Goal: Transaction & Acquisition: Obtain resource

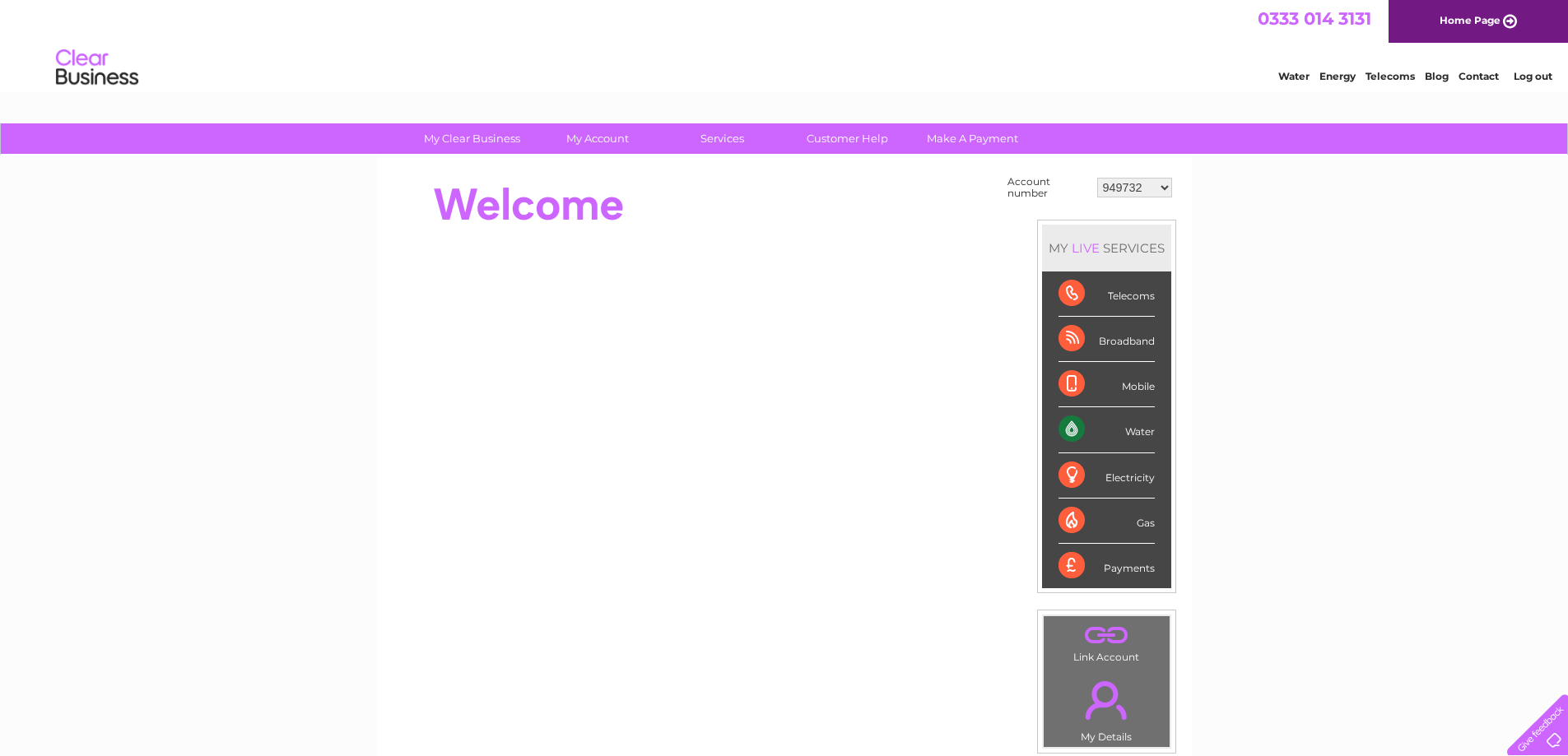
click at [1140, 192] on select "949732 951902 951928 951929 955382 955447 955806 955937 956247 956364 956484 95…" at bounding box center [1134, 188] width 75 height 20
click at [1135, 189] on select "949732 951902 951928 951929 955382 955447 955806 955937 956247 956364 956484 95…" at bounding box center [1134, 188] width 75 height 20
select select "30320785"
click at [1097, 178] on select "949732 951902 951928 951929 955382 955447 955806 955937 956247 956364 956484 95…" at bounding box center [1134, 188] width 75 height 20
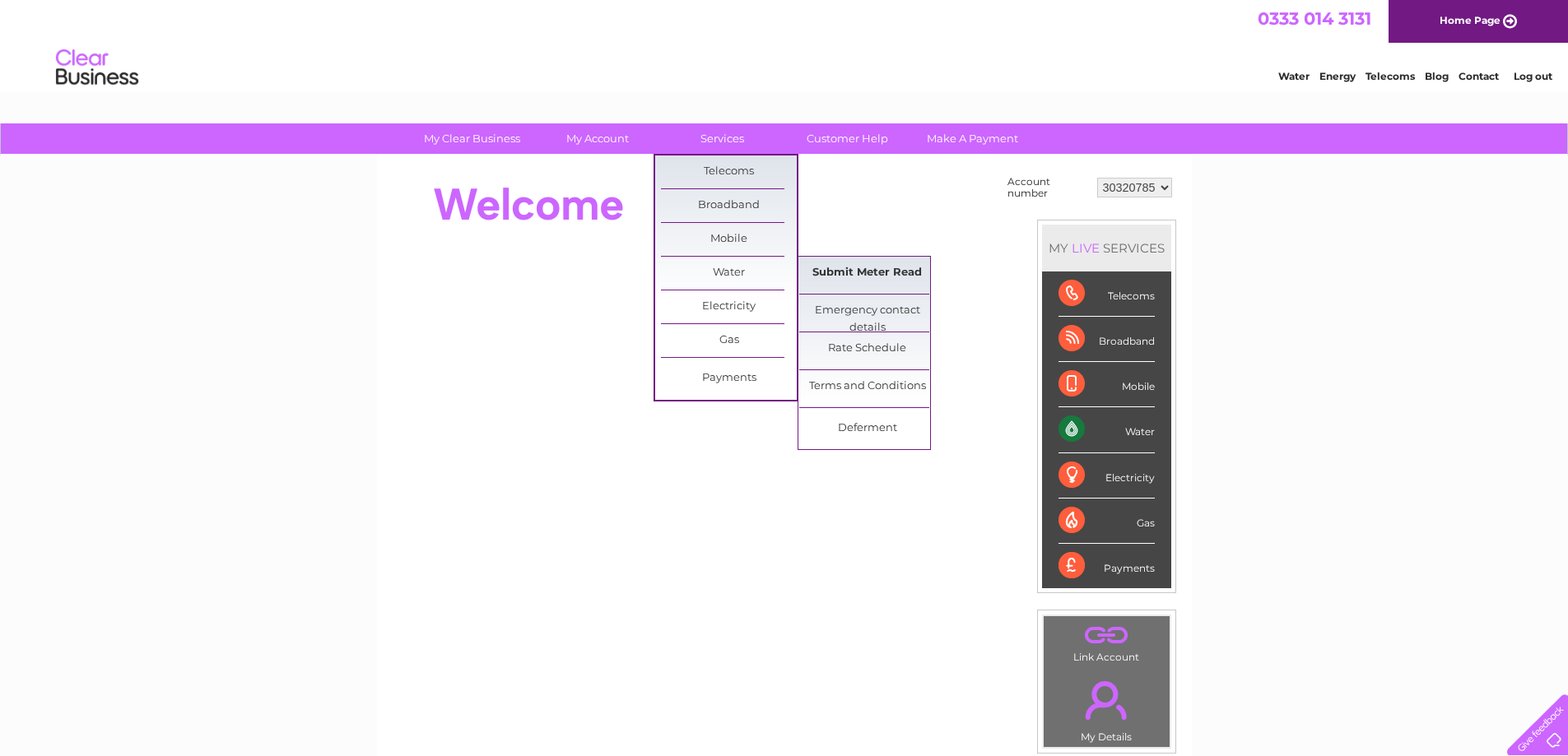
click at [884, 279] on link "Submit Meter Read" at bounding box center [866, 274] width 135 height 33
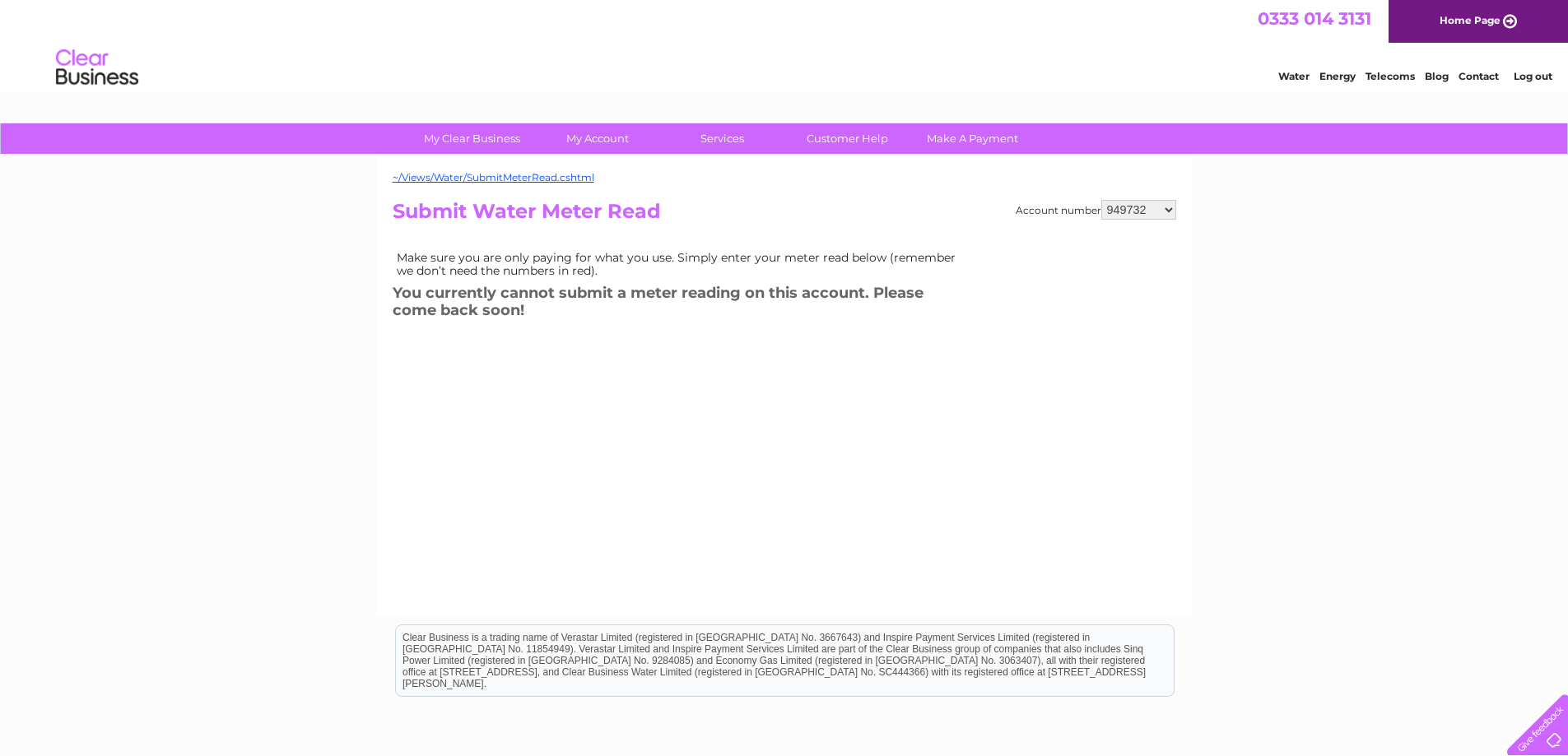
click at [1116, 208] on select "949732 951902 951928 951929 955382 955447 955806 955937 956247 956364 956484 95…" at bounding box center [1139, 210] width 75 height 20
select select "30320785"
click at [1102, 200] on select "949732 951902 951928 951929 955382 955447 955806 955937 956247 956364 956484 95…" at bounding box center [1139, 210] width 75 height 20
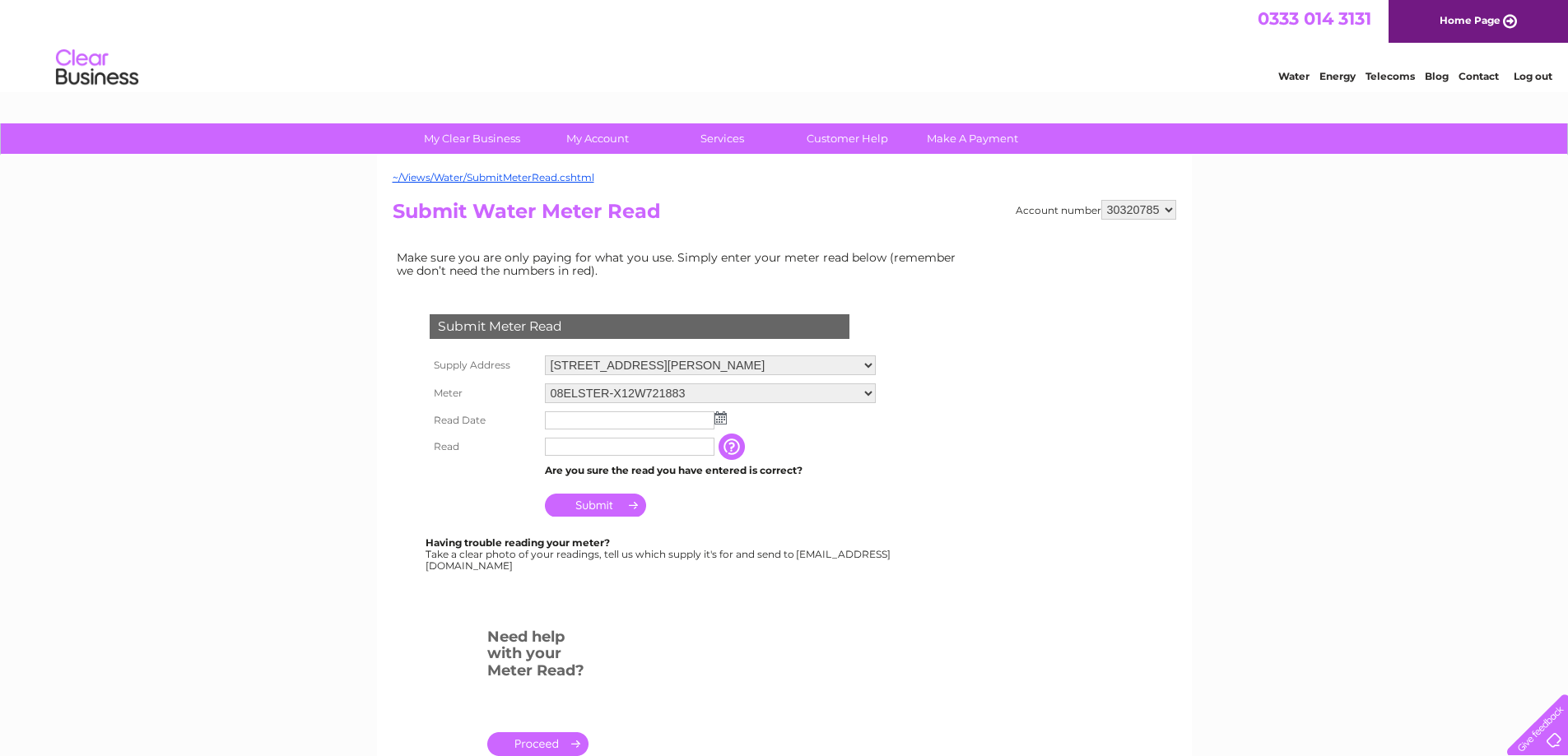
click at [718, 423] on img at bounding box center [721, 418] width 13 height 13
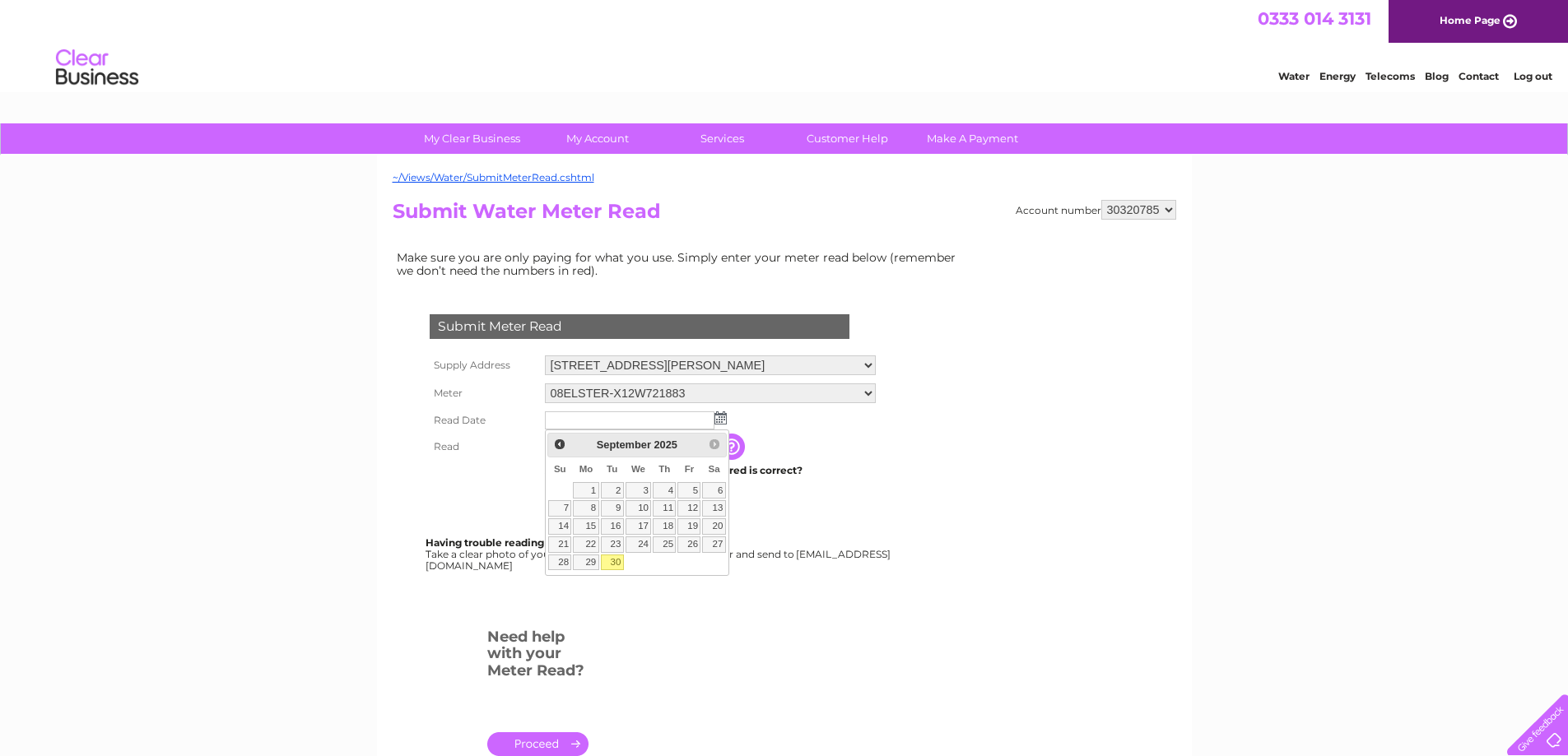
click at [620, 561] on link "30" at bounding box center [612, 562] width 23 height 16
type input "2025/09/30"
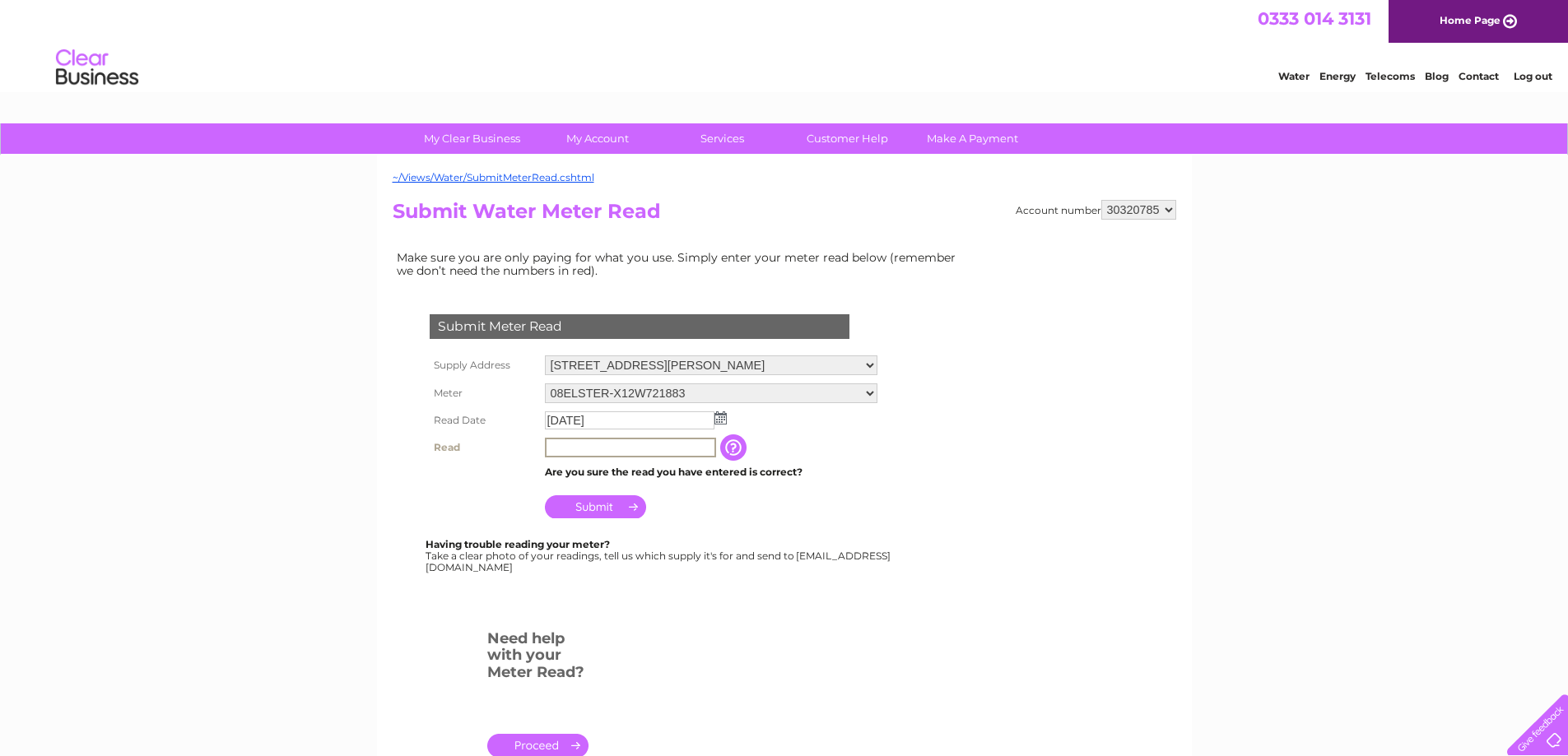
click at [607, 443] on input "text" at bounding box center [630, 448] width 171 height 20
type input "100354"
click at [574, 503] on input "Submit" at bounding box center [594, 504] width 101 height 23
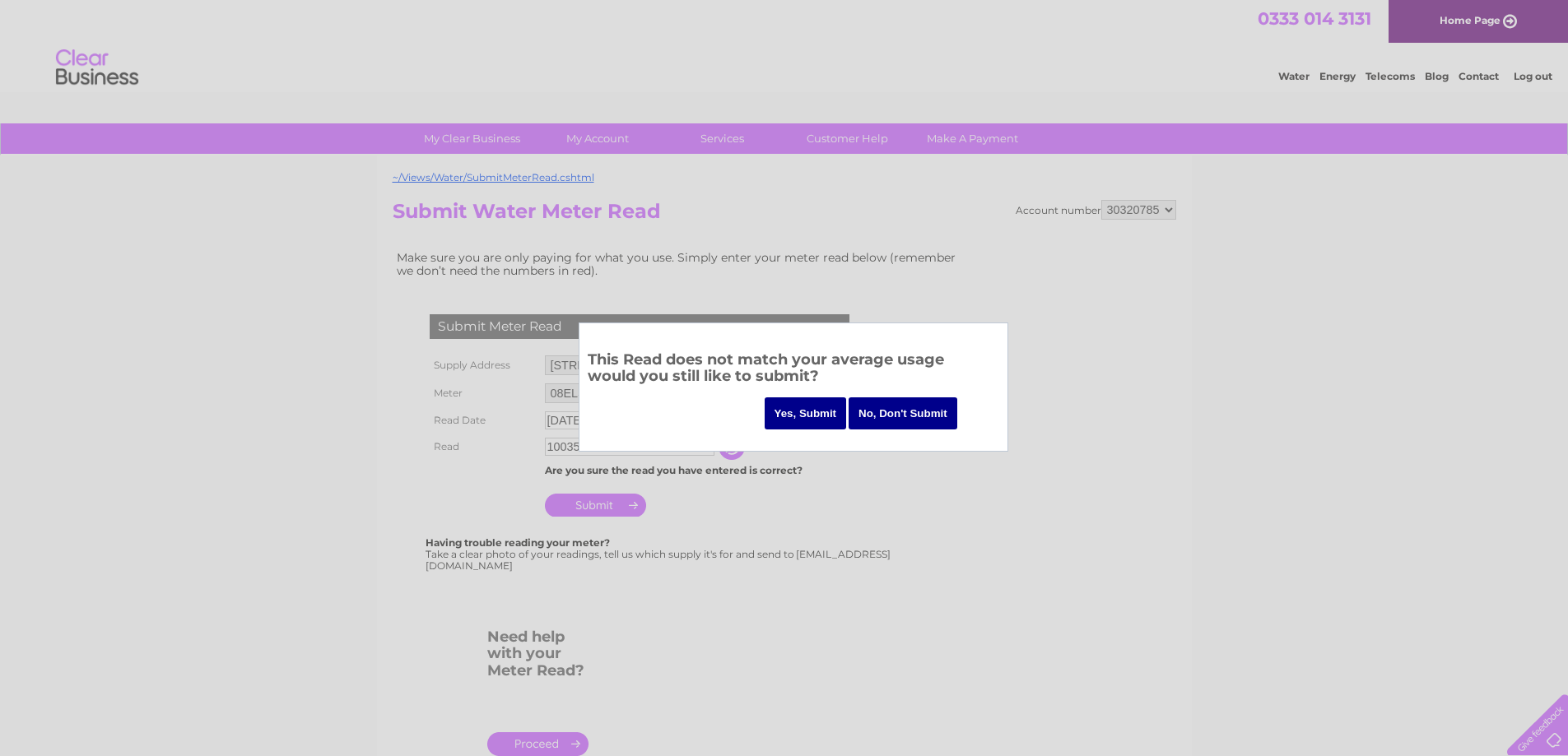
click at [802, 409] on input "Yes, Submit" at bounding box center [805, 413] width 83 height 32
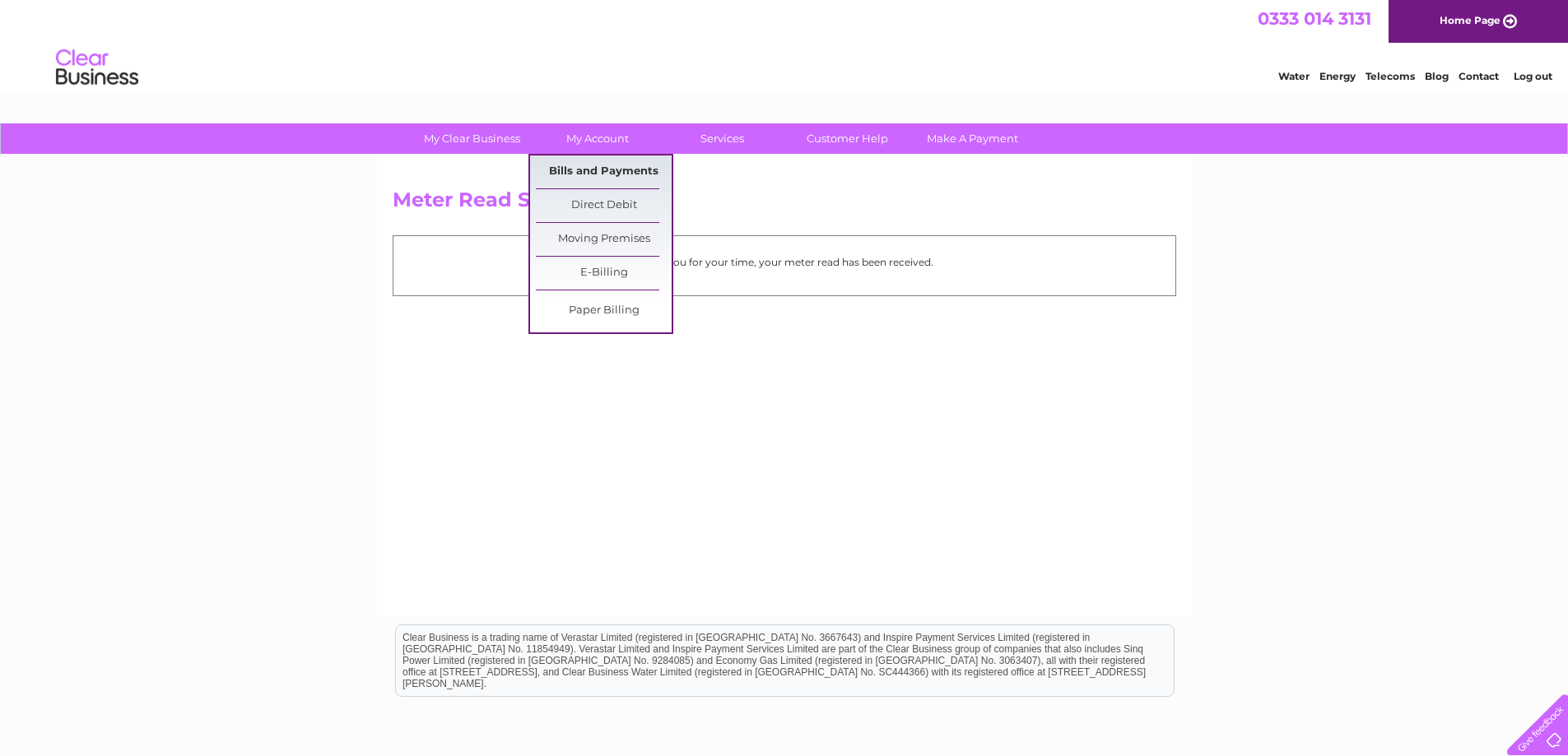
click at [609, 170] on link "Bills and Payments" at bounding box center [603, 172] width 135 height 33
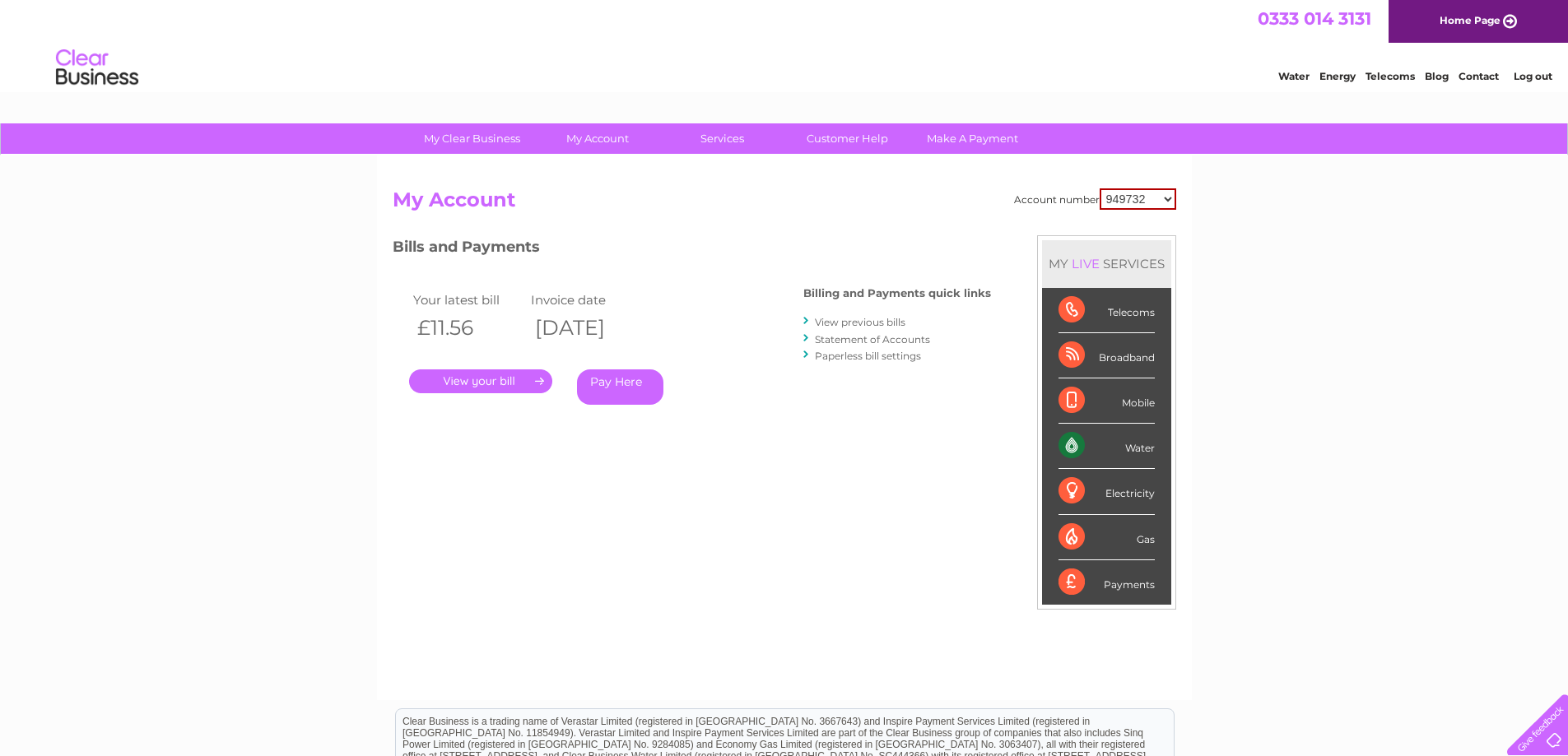
click at [1098, 200] on div "Account number 949732 951902 951928 951929 955382 955447 955806 955937 956247 9…" at bounding box center [1095, 199] width 162 height 22
click at [1112, 200] on select "949732 951902 951928 951929 955382 955447 955806 955937 956247 956364 956484 95…" at bounding box center [1138, 199] width 76 height 22
select select "30320785"
click at [1100, 188] on select "949732 951902 951928 951929 955382 955447 955806 955937 956247 956364 956484 95…" at bounding box center [1138, 199] width 76 height 22
click at [825, 325] on link "View previous bills" at bounding box center [860, 323] width 91 height 13
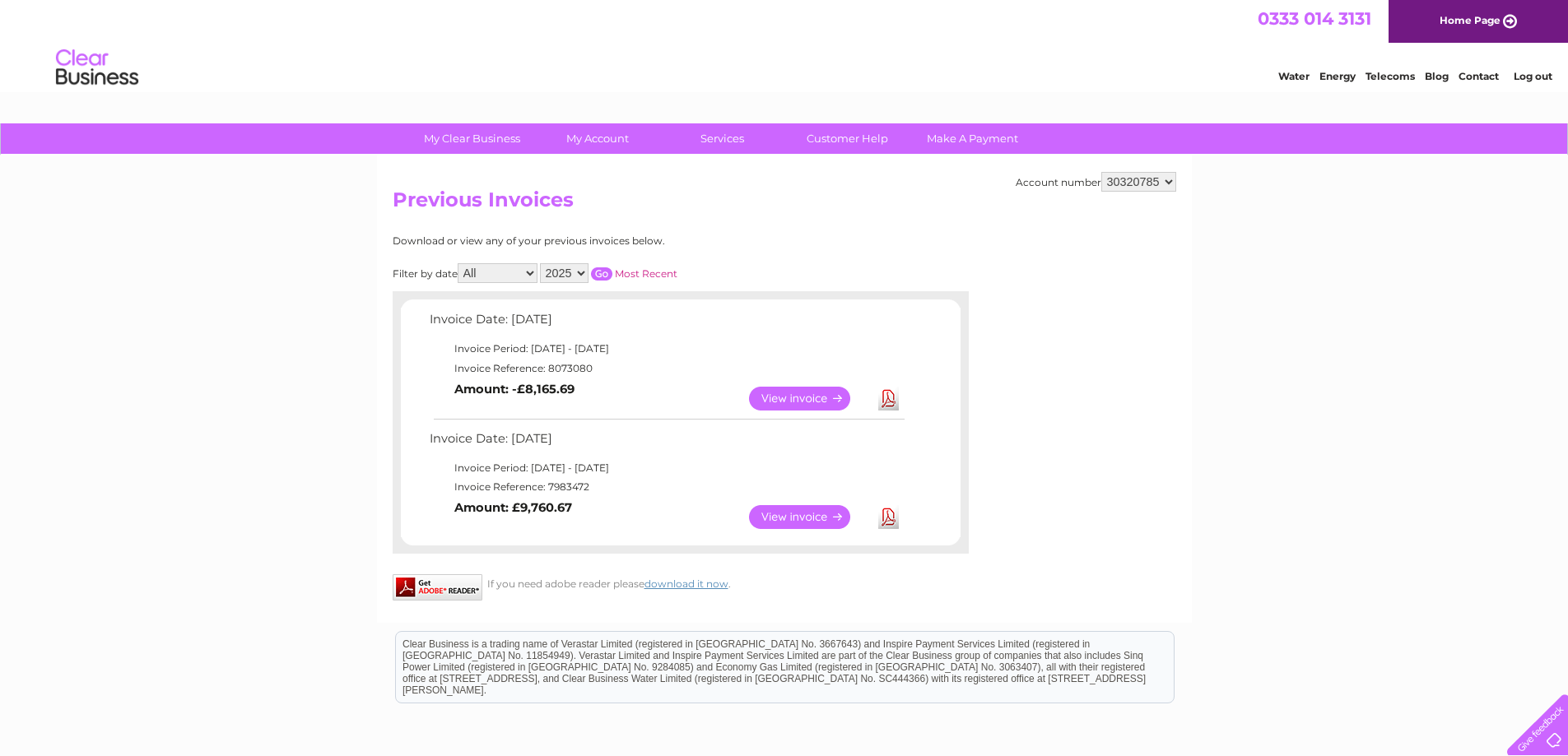
click at [887, 397] on link "Download" at bounding box center [888, 399] width 21 height 24
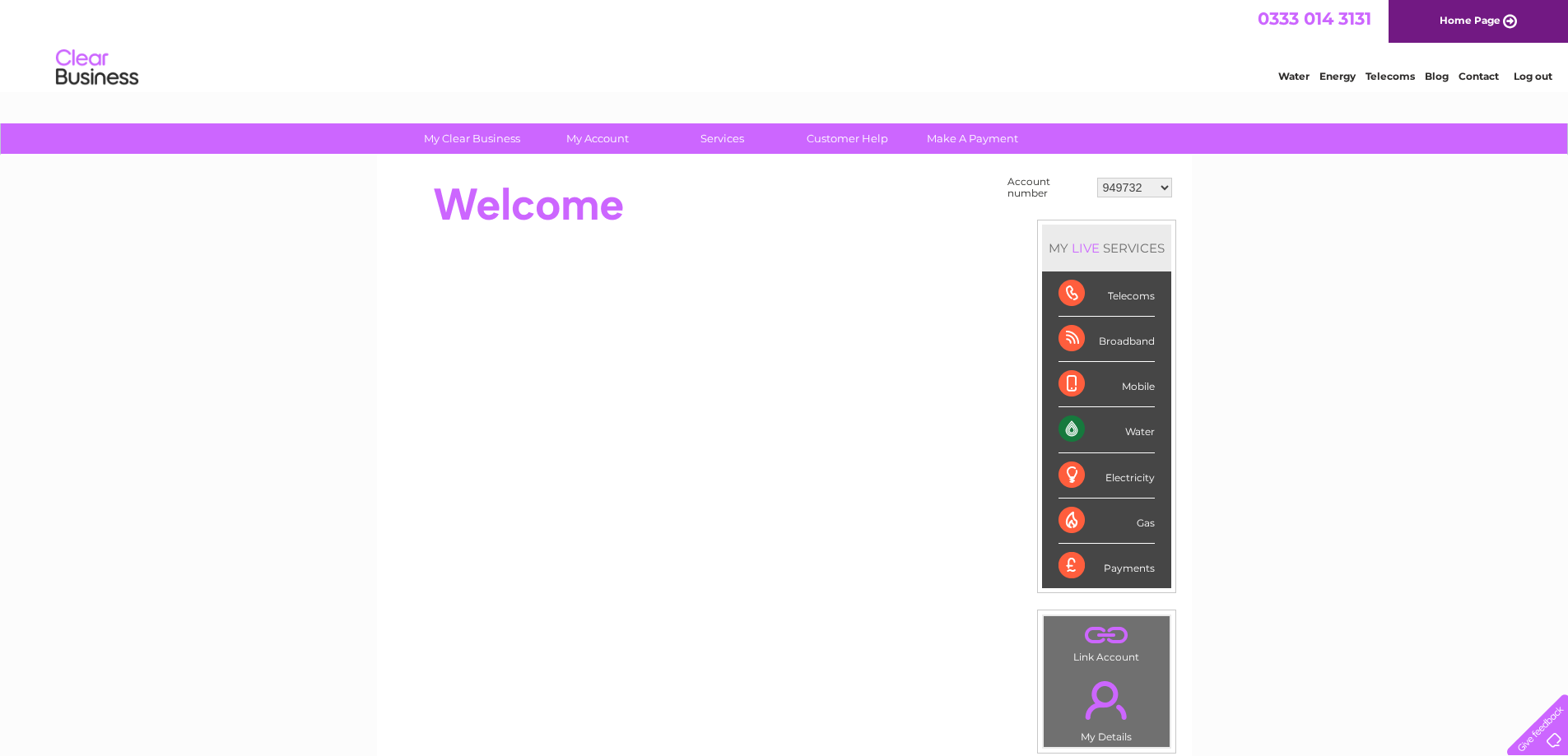
click at [1112, 185] on select "949732 951902 951928 951929 955382 955447 955806 955937 956247 956364 956484 95…" at bounding box center [1134, 188] width 75 height 20
select select "30290508"
click at [1097, 178] on select "949732 951902 951928 951929 955382 955447 955806 955937 956247 956364 956484 95…" at bounding box center [1134, 188] width 75 height 20
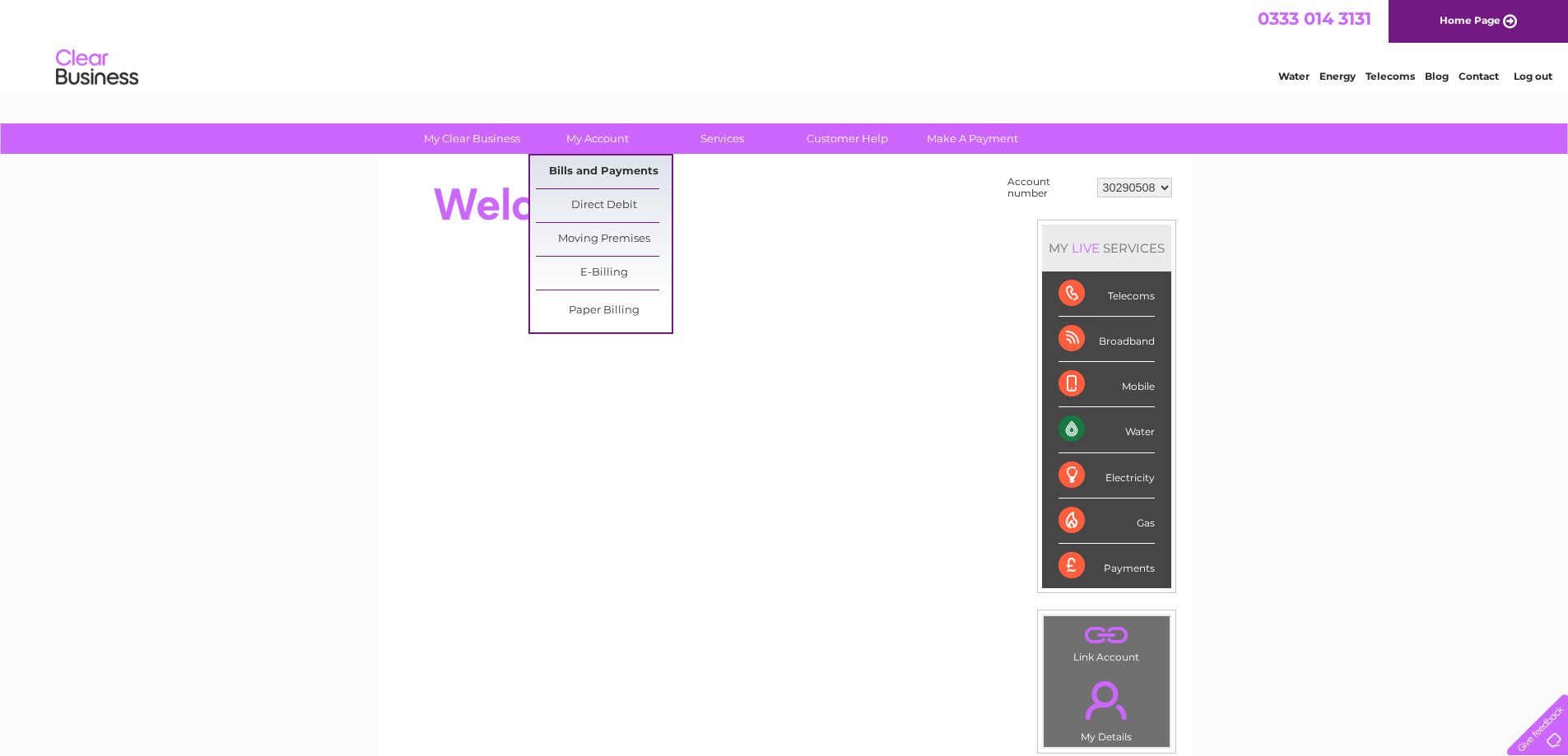
click at [610, 172] on link "Bills and Payments" at bounding box center [603, 172] width 135 height 33
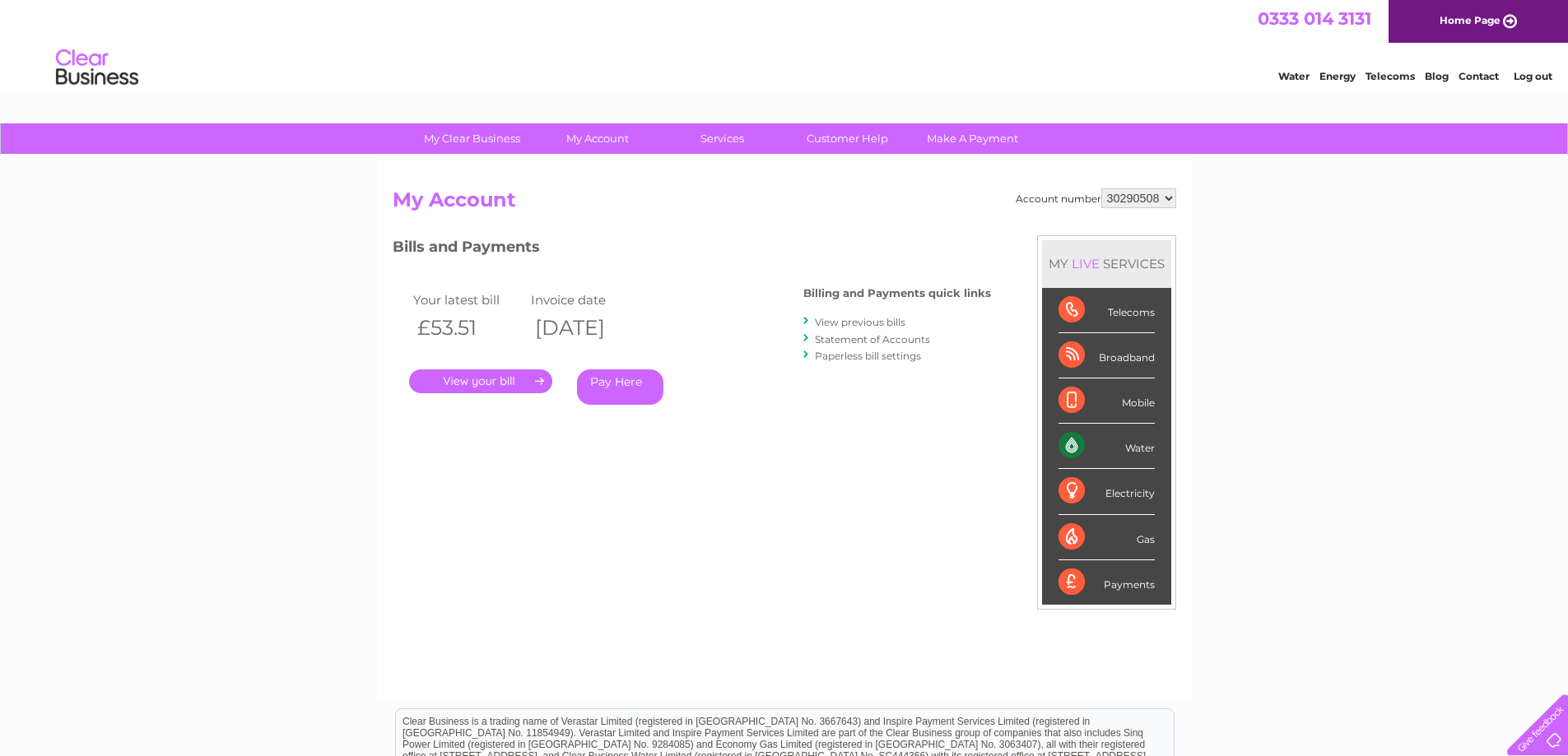
click at [515, 380] on link "." at bounding box center [481, 382] width 144 height 24
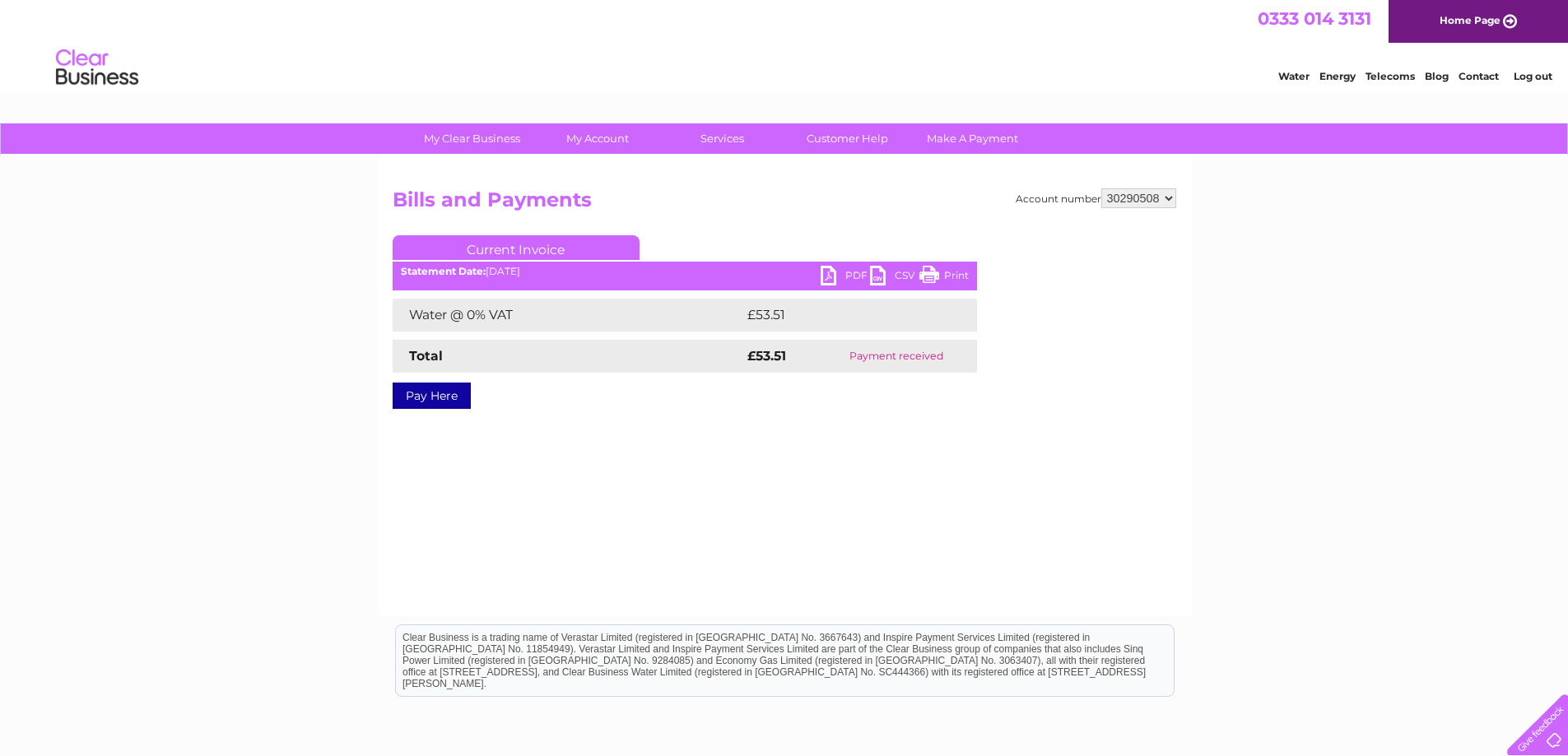
click at [826, 276] on link "PDF" at bounding box center [845, 277] width 49 height 24
click at [1119, 197] on select "949732 951902 951928 951929 955382 955447 955806 955937 956247 956364 956484 95…" at bounding box center [1139, 198] width 75 height 20
click at [1150, 190] on select "949732 951902 951928 951929 955382 955447 955806 955937 956247 956364 956484 95…" at bounding box center [1139, 198] width 75 height 20
select select "30316646"
click at [1102, 188] on select "949732 951902 951928 951929 955382 955447 955806 955937 956247 956364 956484 95…" at bounding box center [1139, 198] width 75 height 20
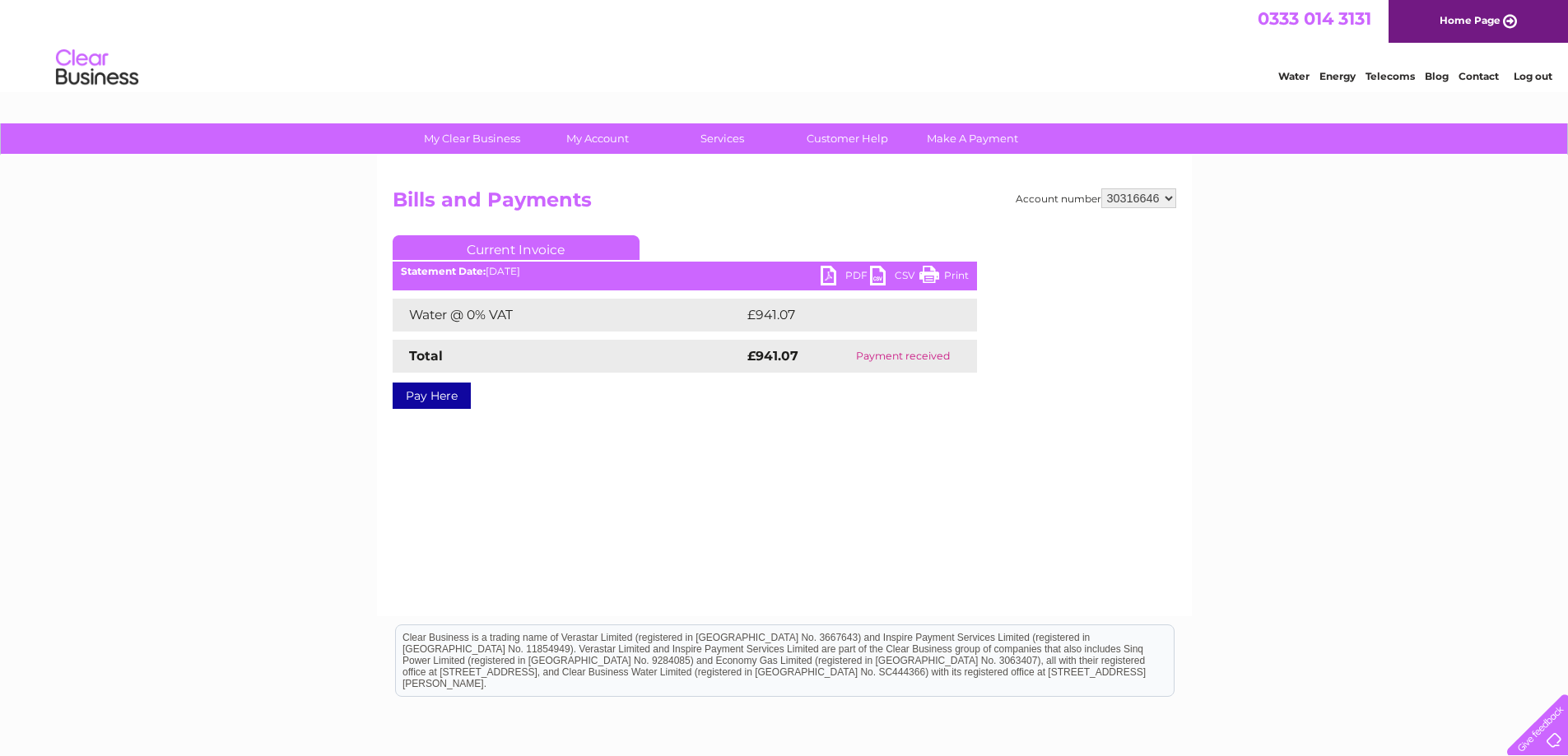
click at [829, 277] on link "PDF" at bounding box center [845, 277] width 49 height 24
click at [1115, 206] on select "949732 951902 951928 951929 955382 955447 955806 955937 956247 956364 956484 95…" at bounding box center [1139, 198] width 75 height 20
select select "30317321"
click at [1102, 188] on select "949732 951902 951928 951929 955382 955447 955806 955937 956247 956364 956484 95…" at bounding box center [1139, 198] width 75 height 20
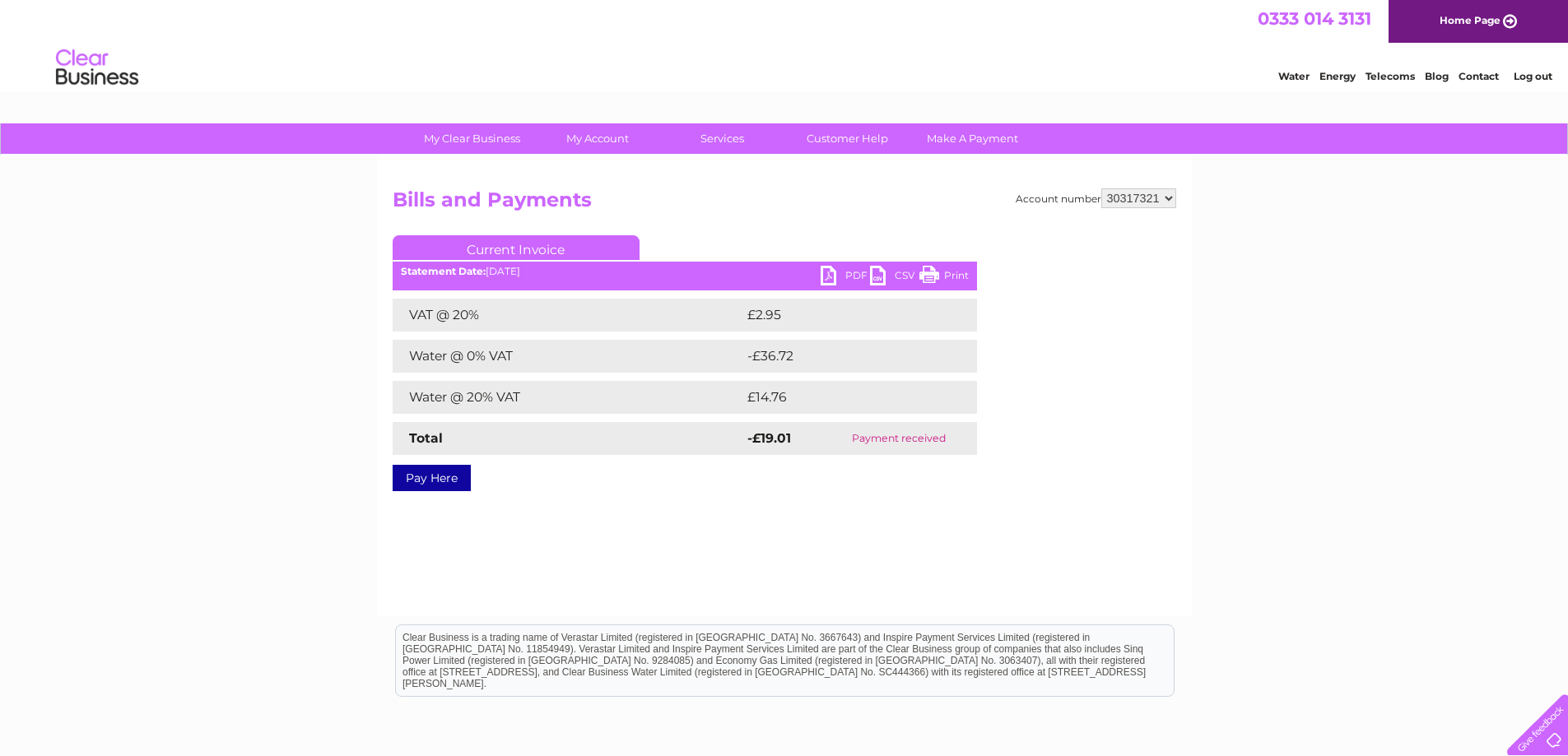
click at [834, 270] on link "PDF" at bounding box center [845, 277] width 49 height 24
click at [1114, 204] on select "949732 951902 951928 951929 955382 955447 955806 955937 956247 956364 956484 95…" at bounding box center [1139, 198] width 75 height 20
click at [1102, 188] on select "949732 951902 951928 951929 955382 955447 955806 955937 956247 956364 956484 95…" at bounding box center [1139, 198] width 75 height 20
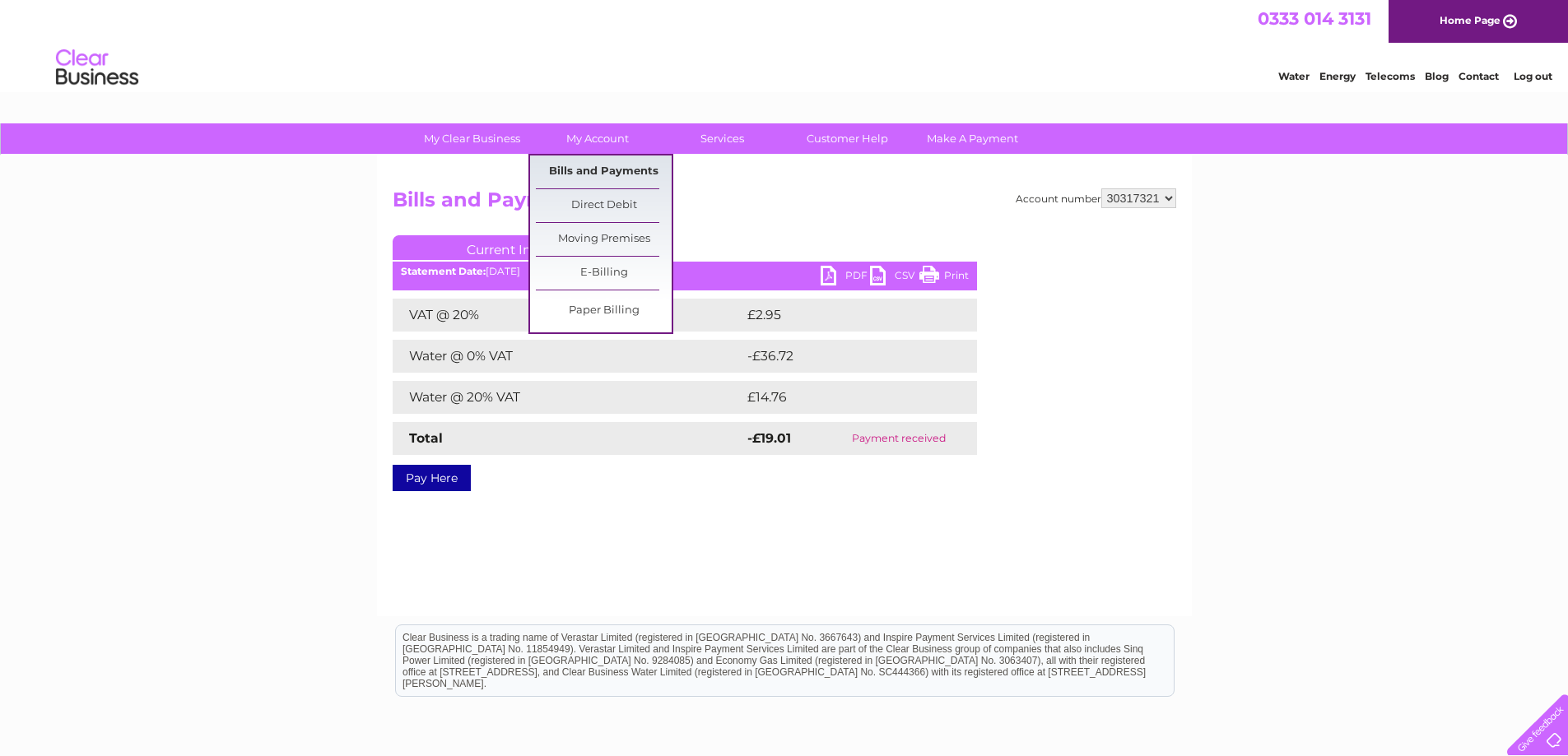
click at [606, 168] on link "Bills and Payments" at bounding box center [603, 172] width 135 height 33
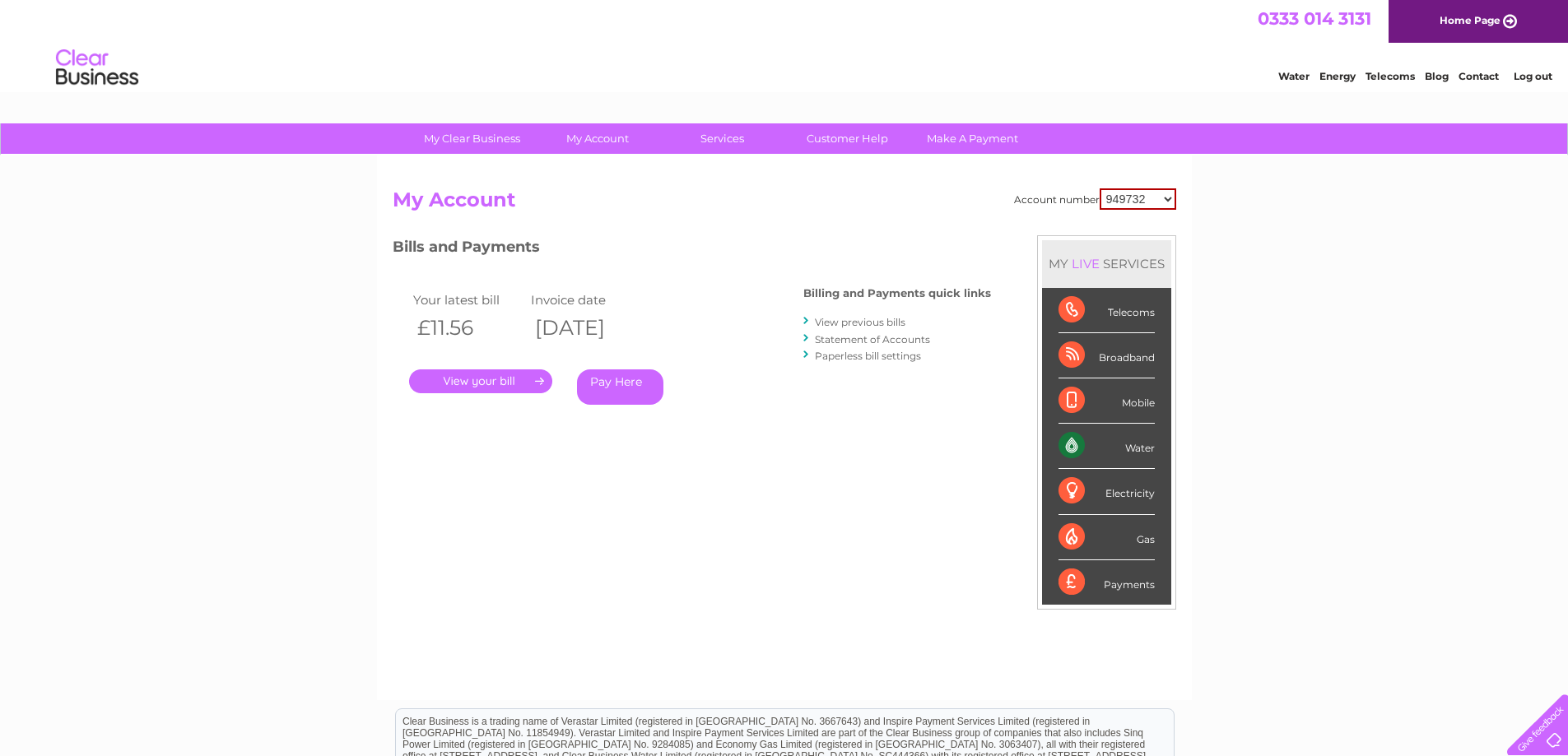
drag, startPoint x: 0, startPoint y: 0, endPoint x: 1145, endPoint y: 197, distance: 1161.8
click at [1144, 199] on select "949732 951902 951928 951929 955382 955447 955806 955937 956247 956364 956484 95…" at bounding box center [1138, 199] width 76 height 22
select select "30317321"
click at [1100, 188] on select "949732 951902 951928 951929 955382 955447 955806 955937 956247 956364 956484 95…" at bounding box center [1138, 199] width 76 height 22
click at [500, 378] on link "." at bounding box center [481, 382] width 144 height 24
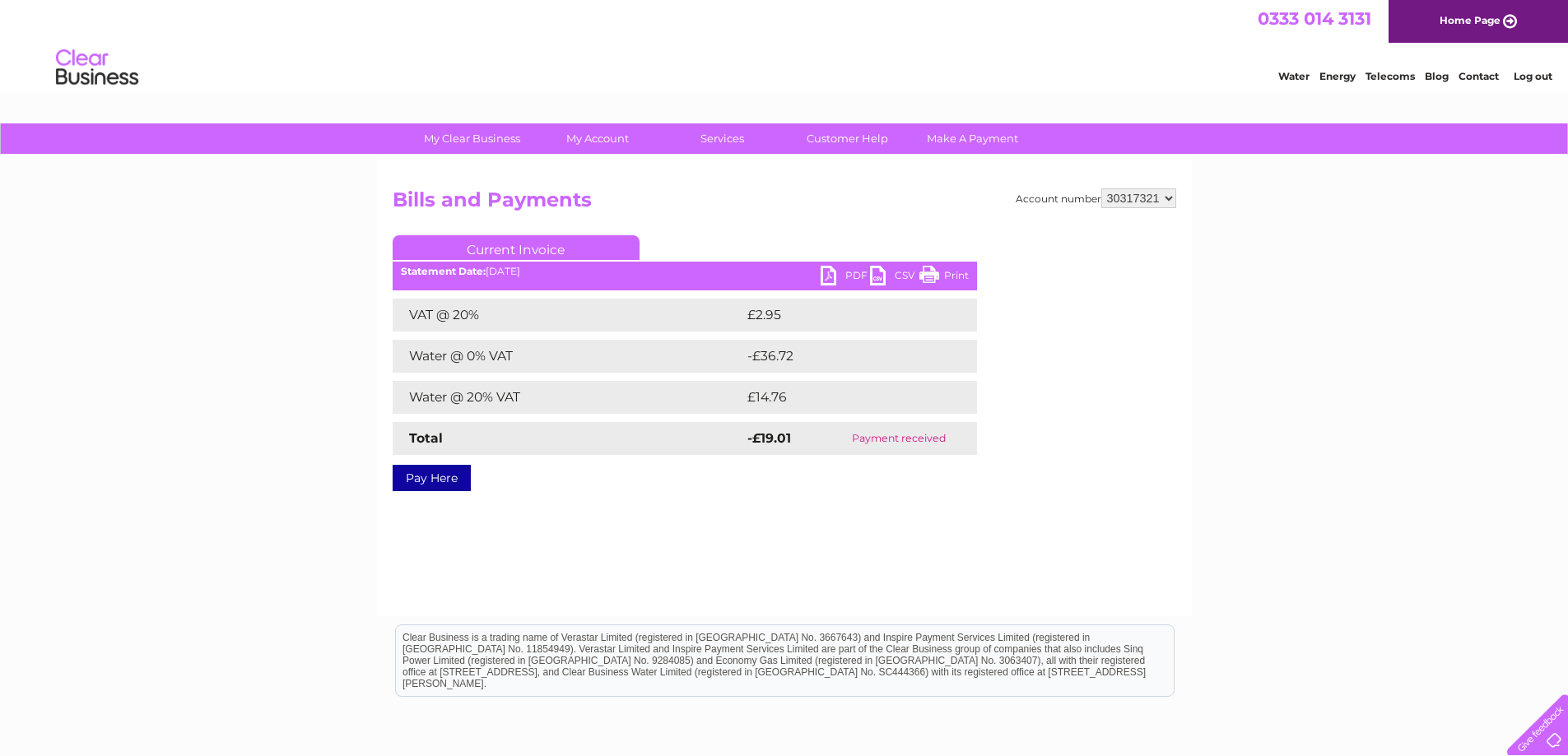
click at [827, 275] on link "PDF" at bounding box center [845, 277] width 49 height 24
click at [1129, 196] on select "949732 951902 951928 951929 955382 955447 955806 955937 956247 956364 956484 95…" at bounding box center [1139, 198] width 75 height 20
select select "30316646"
click at [1102, 188] on select "949732 951902 951928 951929 955382 955447 955806 955937 956247 956364 956484 95…" at bounding box center [1139, 198] width 75 height 20
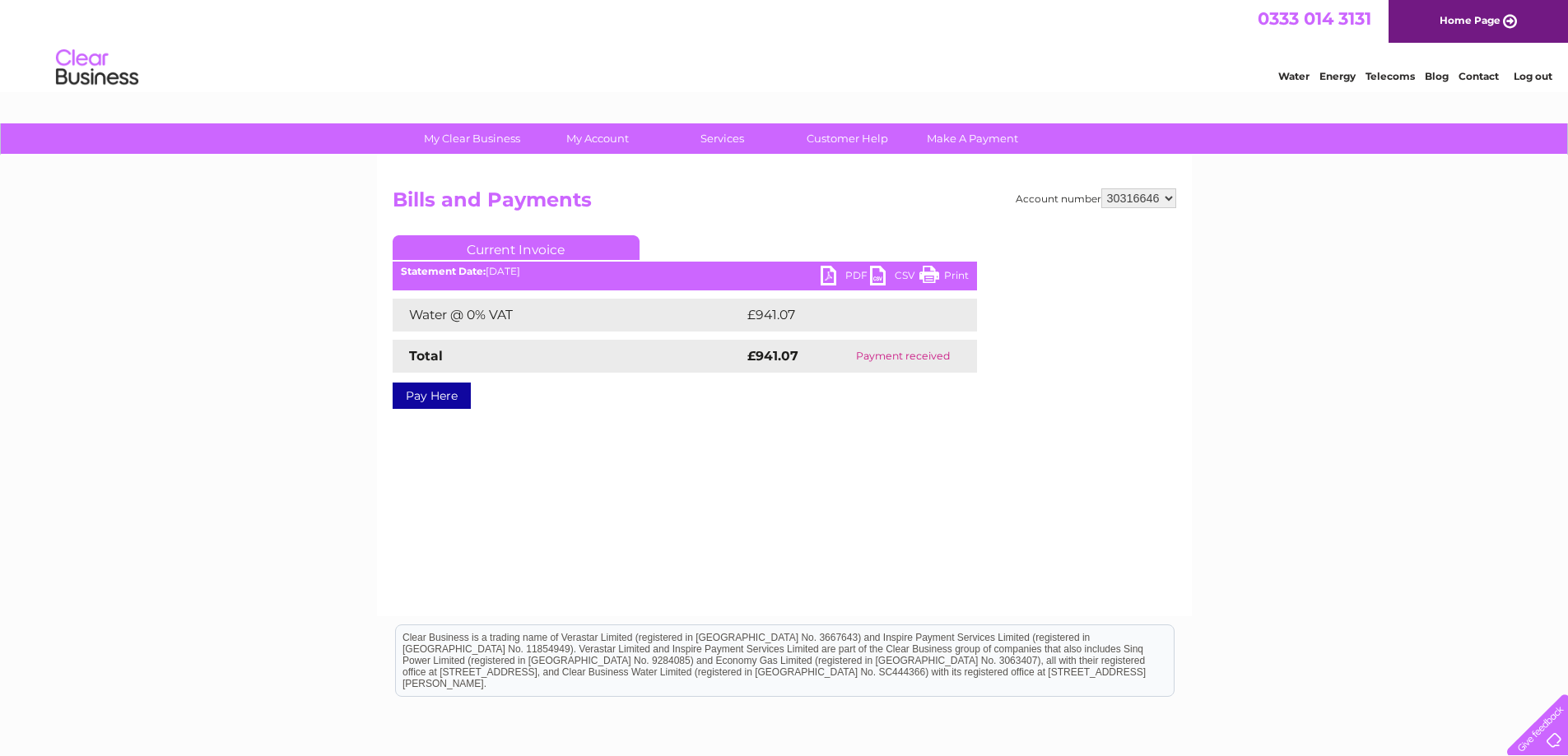
click at [828, 274] on link "PDF" at bounding box center [845, 277] width 49 height 24
